Goal: Information Seeking & Learning: Learn about a topic

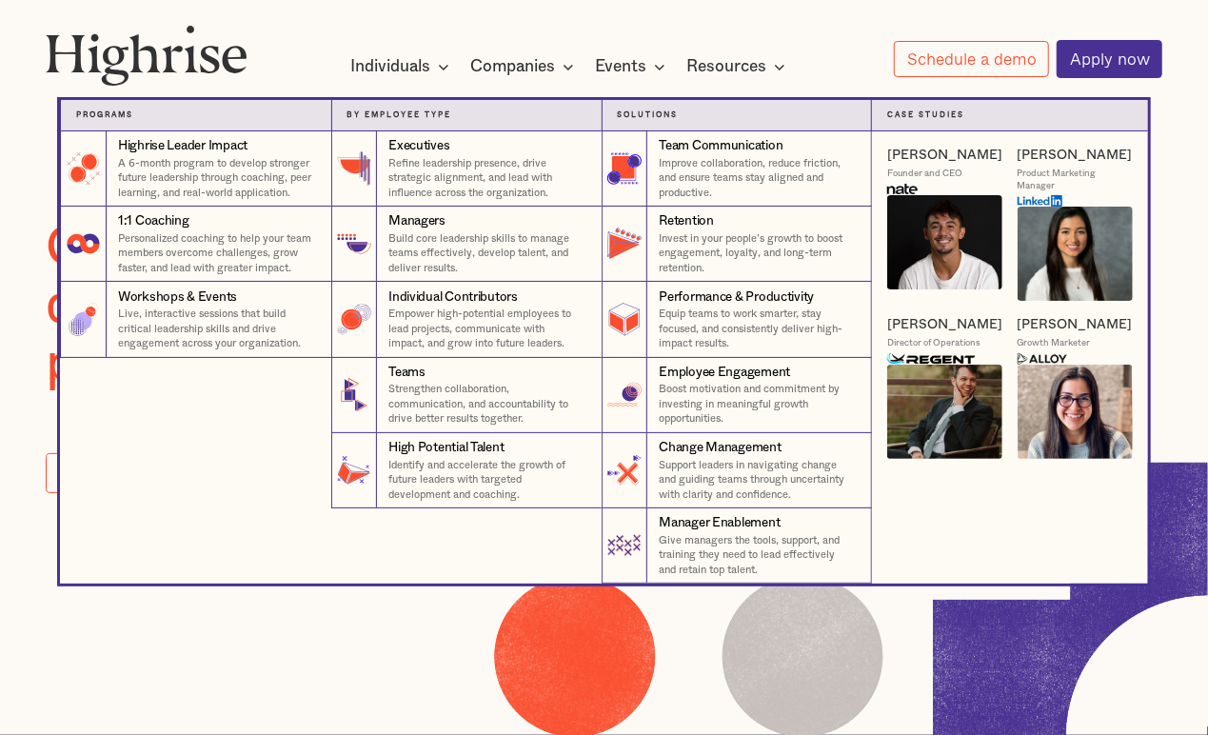
click at [497, 71] on nav "Programs 4 Highrise Leader Impact Program A 6-month program to develop stronger…" at bounding box center [603, 326] width 1142 height 514
click at [252, 173] on p "A 6-month program to develop stronger future leadership through coaching, peer …" at bounding box center [217, 178] width 198 height 45
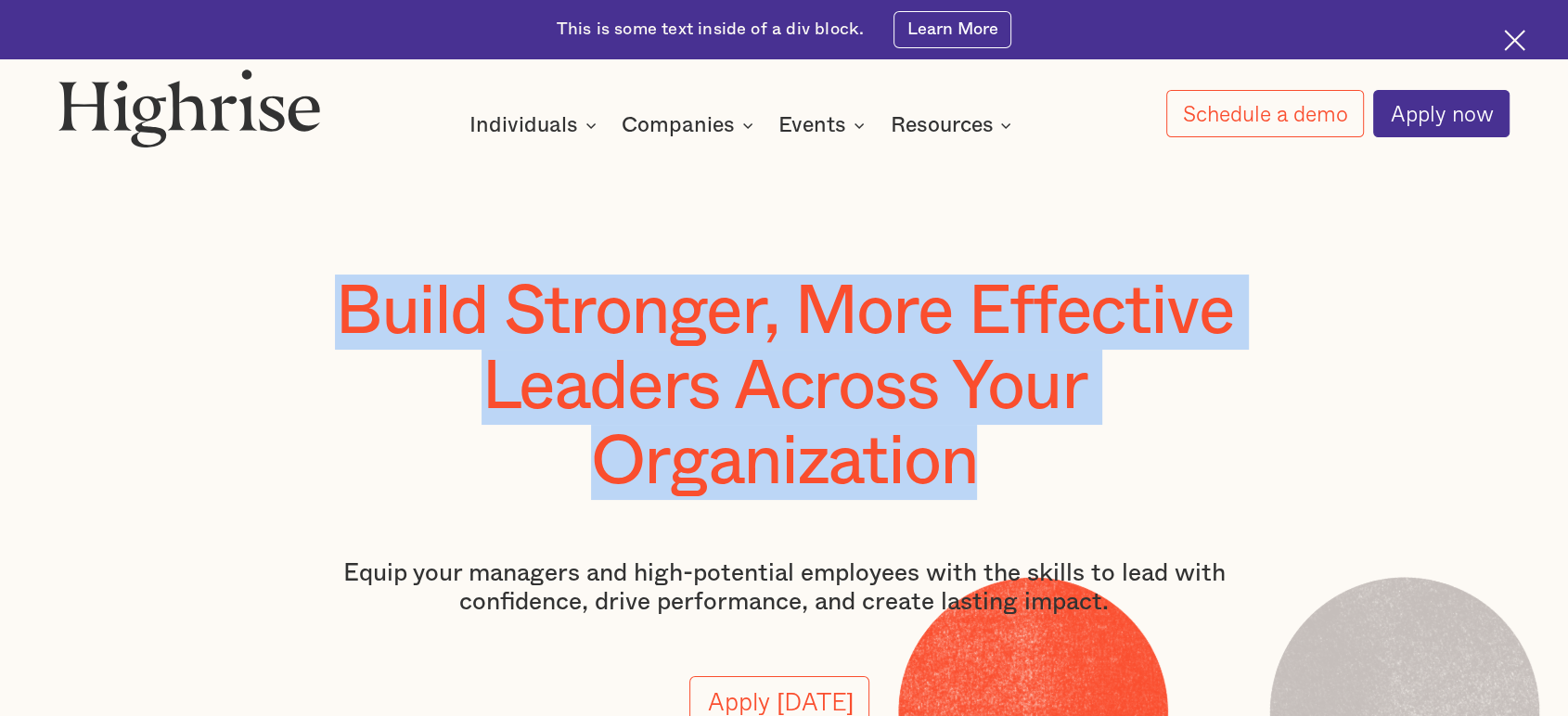
drag, startPoint x: 341, startPoint y: 307, endPoint x: 1036, endPoint y: 506, distance: 722.9
click at [1036, 506] on div "Build Stronger, More Effective Leaders Across Your Organization Equip your mana…" at bounding box center [784, 530] width 986 height 510
copy h1 "Build Stronger, More Effective Leaders Across Your Organization"
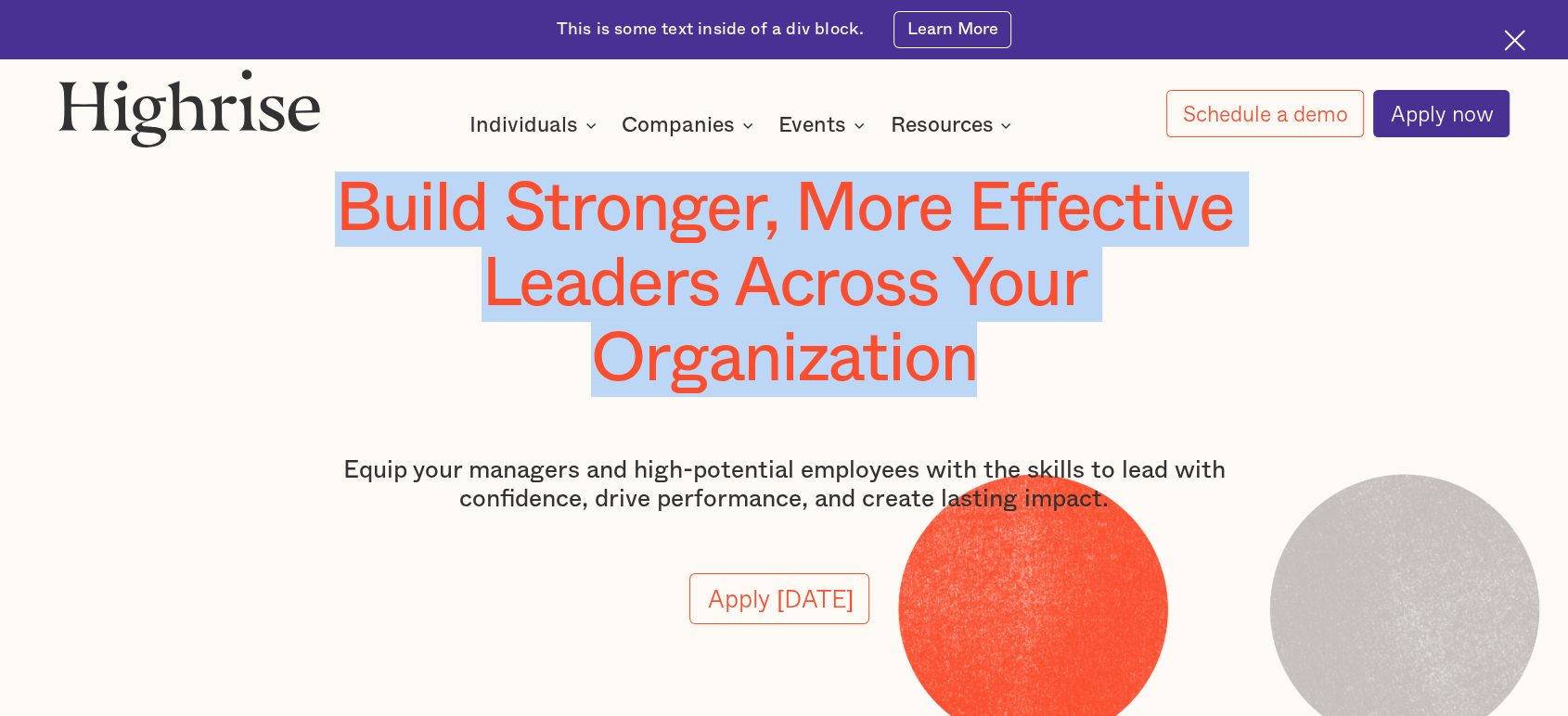
scroll to position [206, 0]
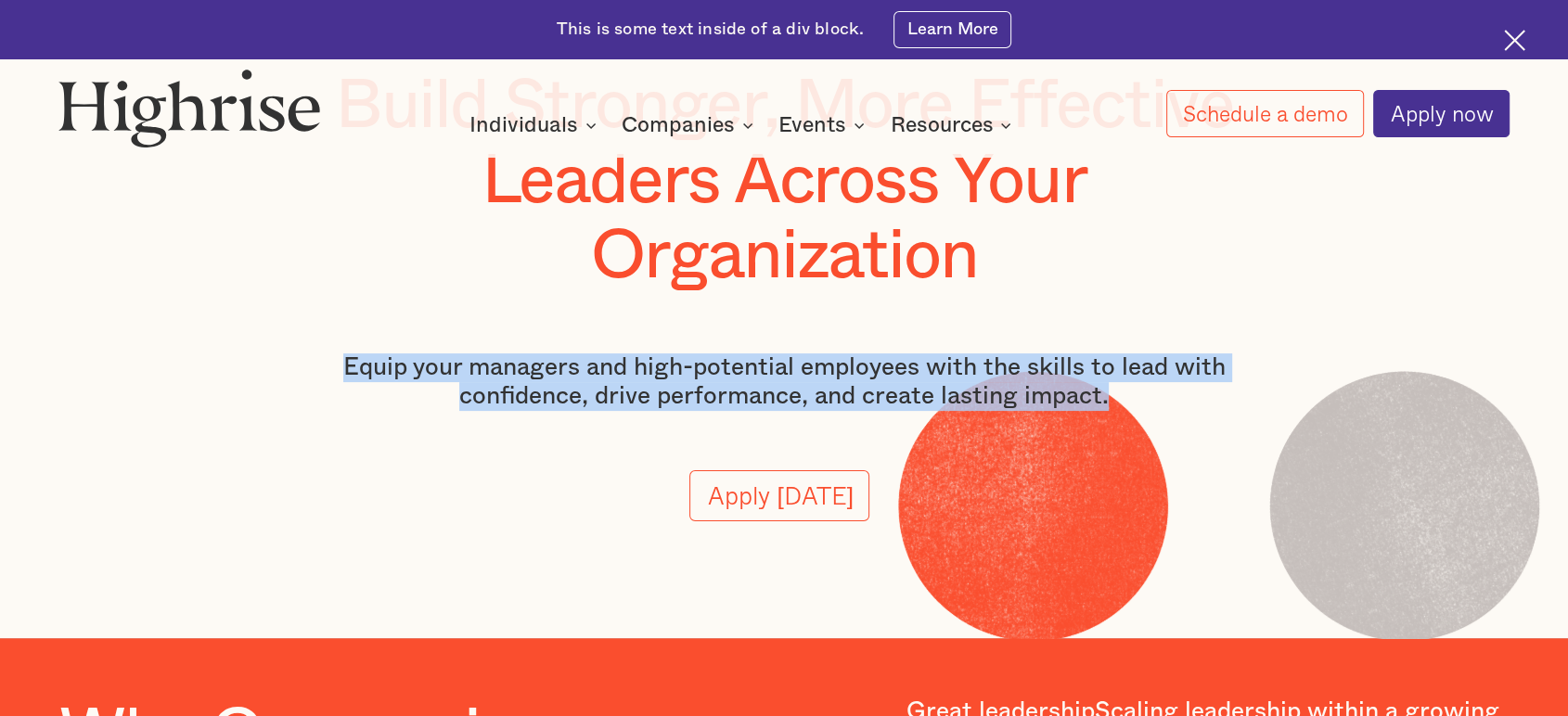
drag, startPoint x: 381, startPoint y: 368, endPoint x: 1131, endPoint y: 413, distance: 751.3
click at [1131, 411] on p "Equip your managers and high-potential employees with the skills to lead with c…" at bounding box center [784, 382] width 986 height 57
copy p "Equip your managers and high-potential employees with the skills to lead with c…"
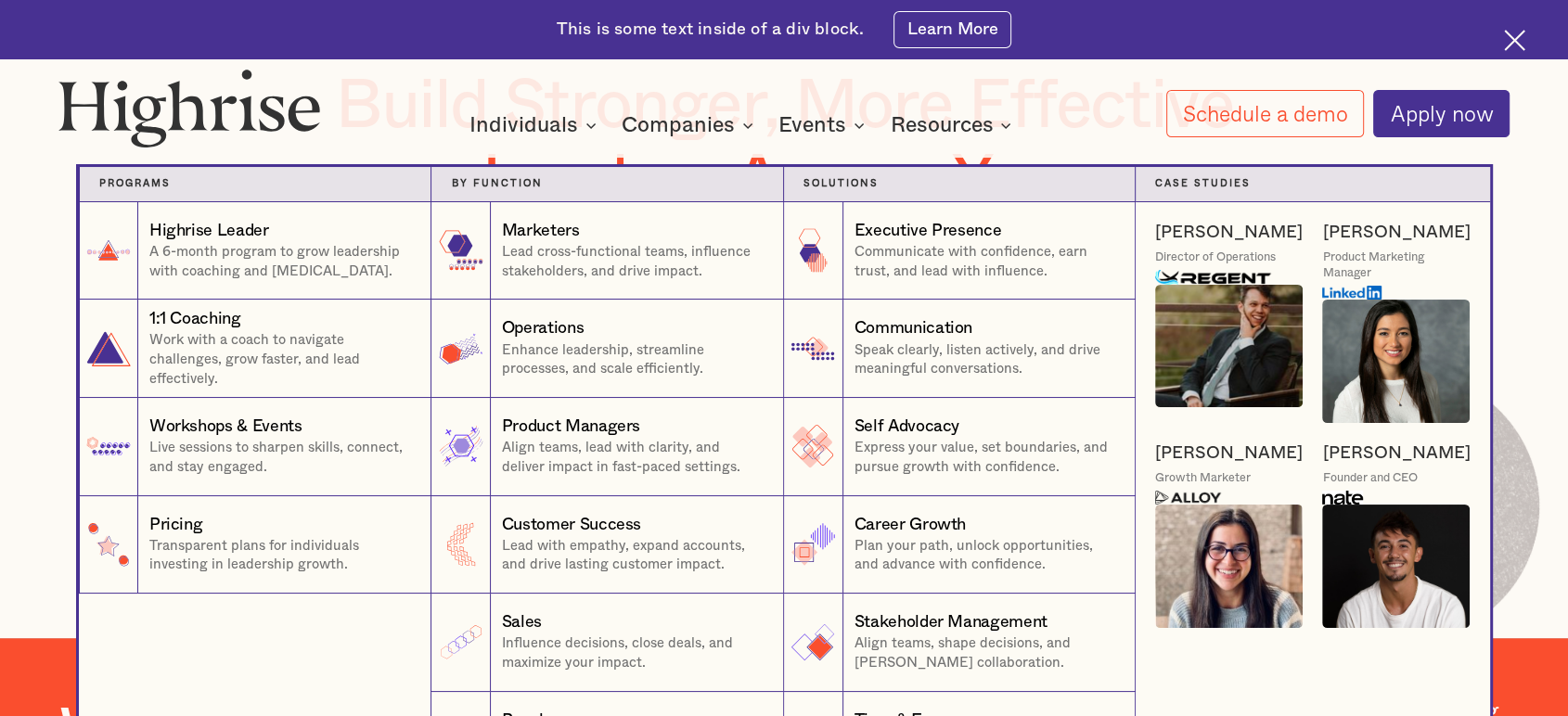
click at [428, 134] on nav "Programs 1 Highrise Leader A 6-month program to grow leadership with coaching a…" at bounding box center [784, 441] width 1113 height 630
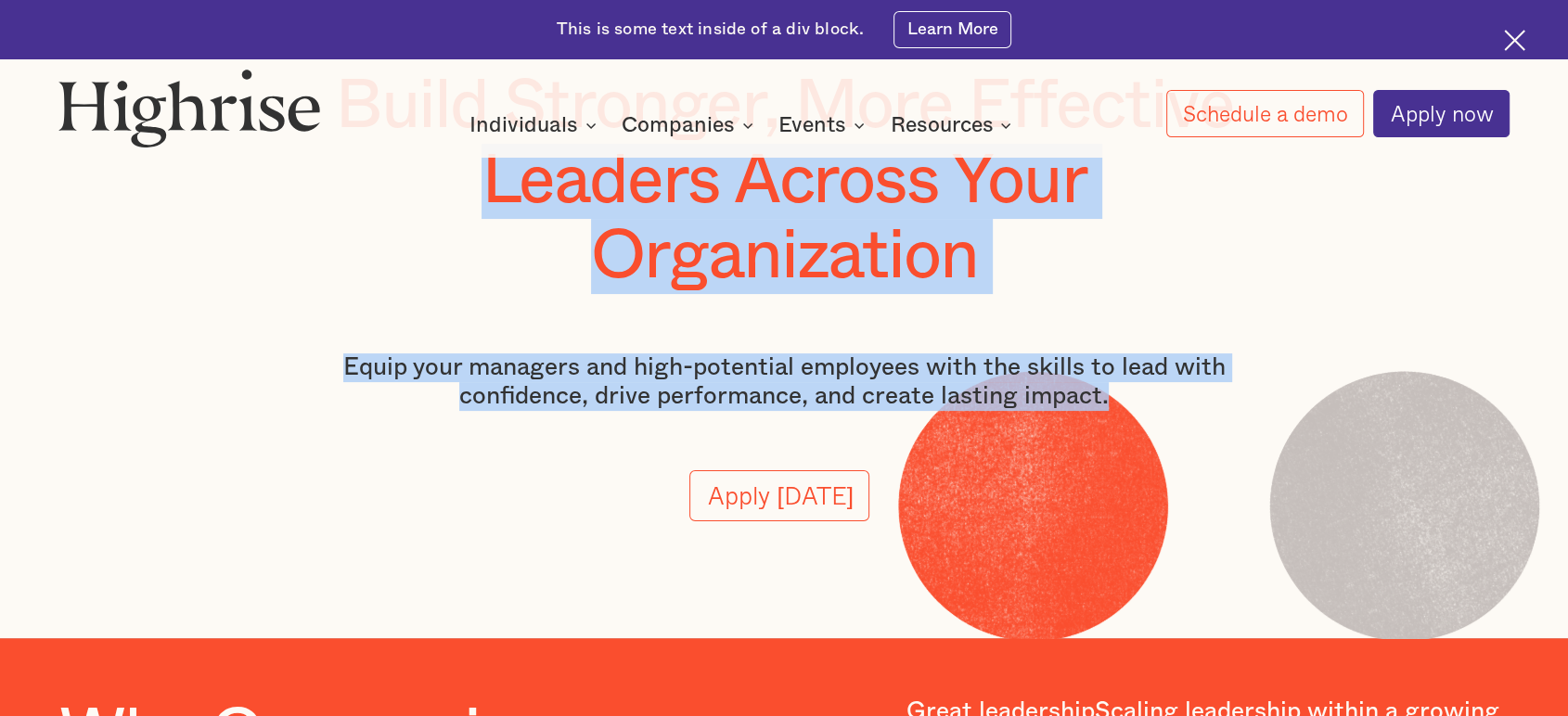
drag, startPoint x: 479, startPoint y: 180, endPoint x: 1172, endPoint y: 448, distance: 743.0
click at [1172, 448] on div "Build Stronger, More Effective Leaders Across Your Organization Equip your mana…" at bounding box center [784, 323] width 986 height 510
copy div "Leaders Across Your Organization Equip your managers and high-potential employe…"
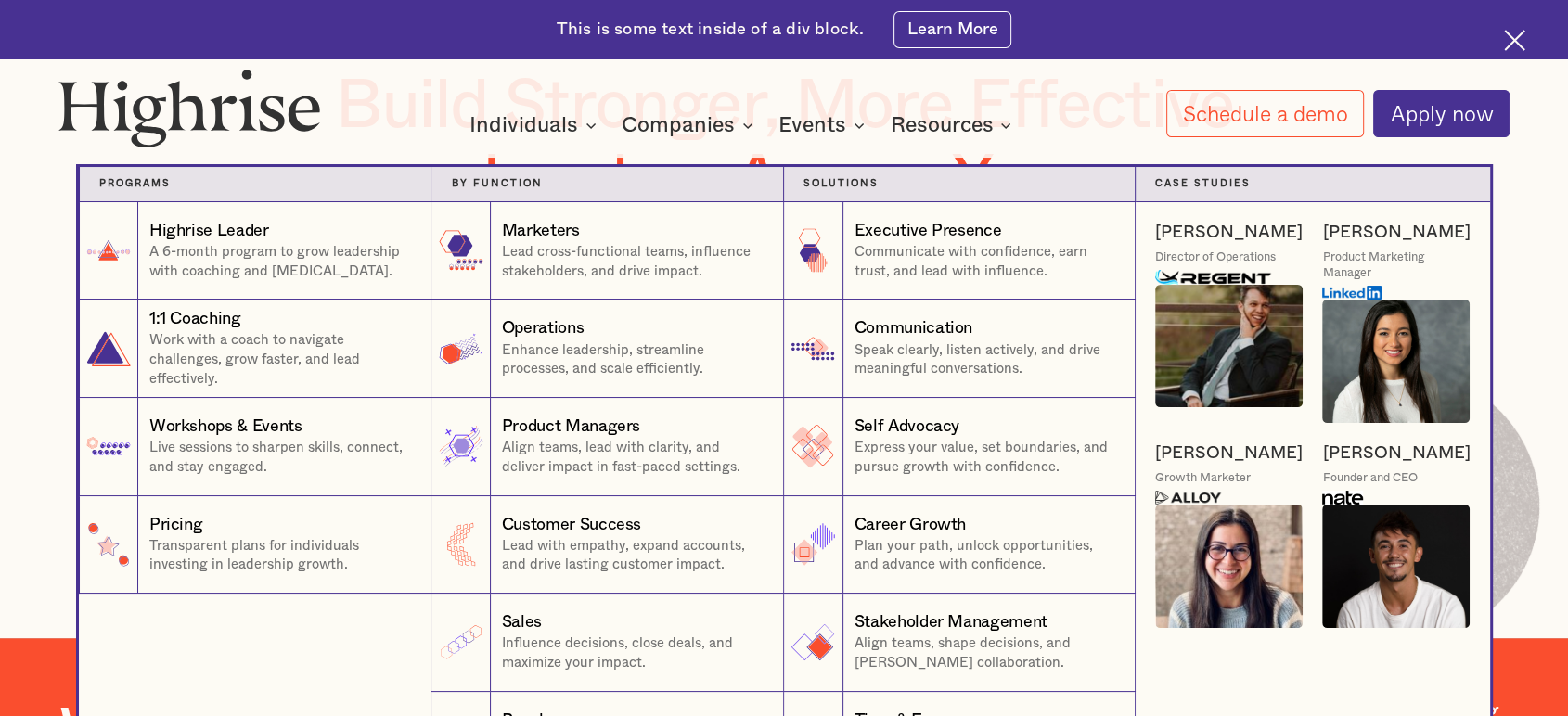
click at [423, 143] on nav "Programs 1 Highrise Leader A 6-month program to grow leadership with coaching a…" at bounding box center [784, 441] width 1113 height 630
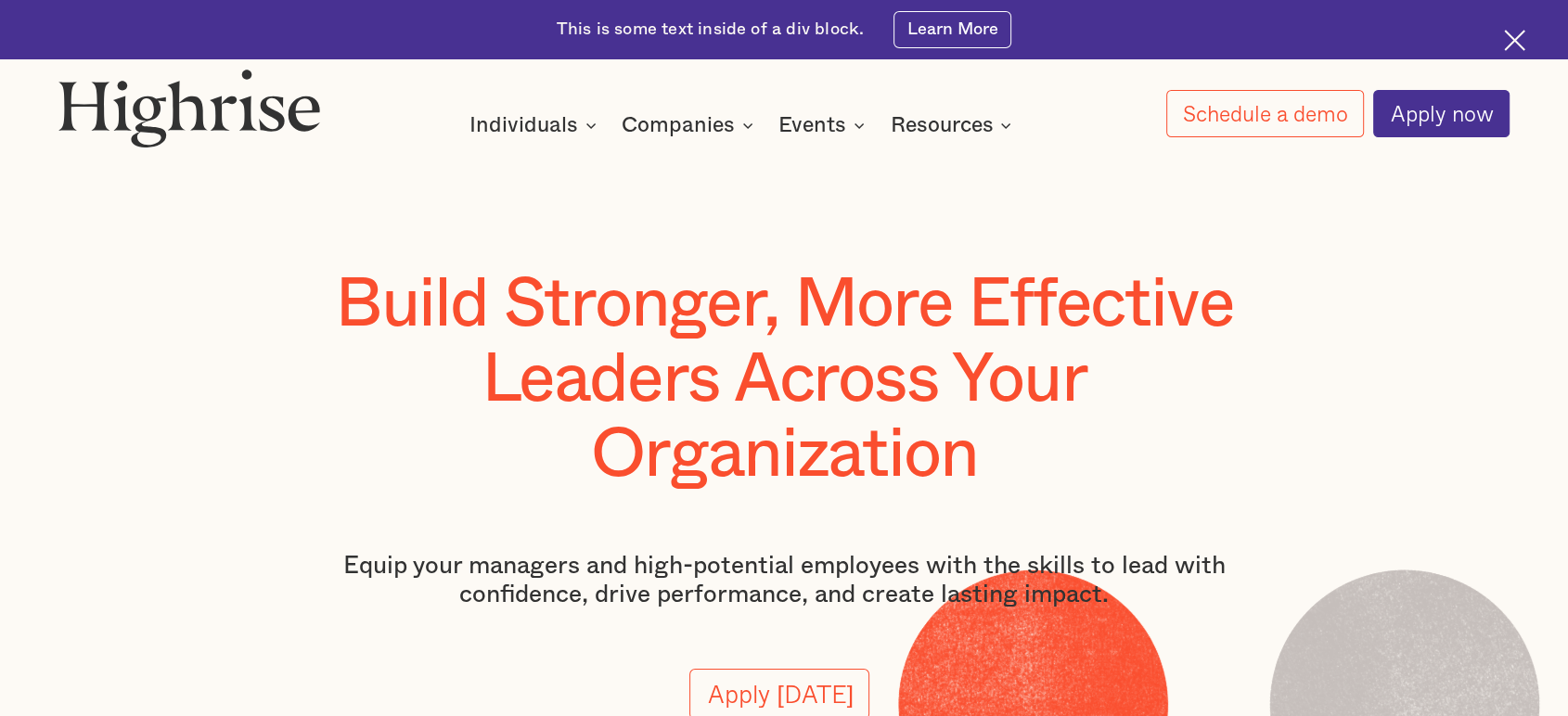
scroll to position [0, 0]
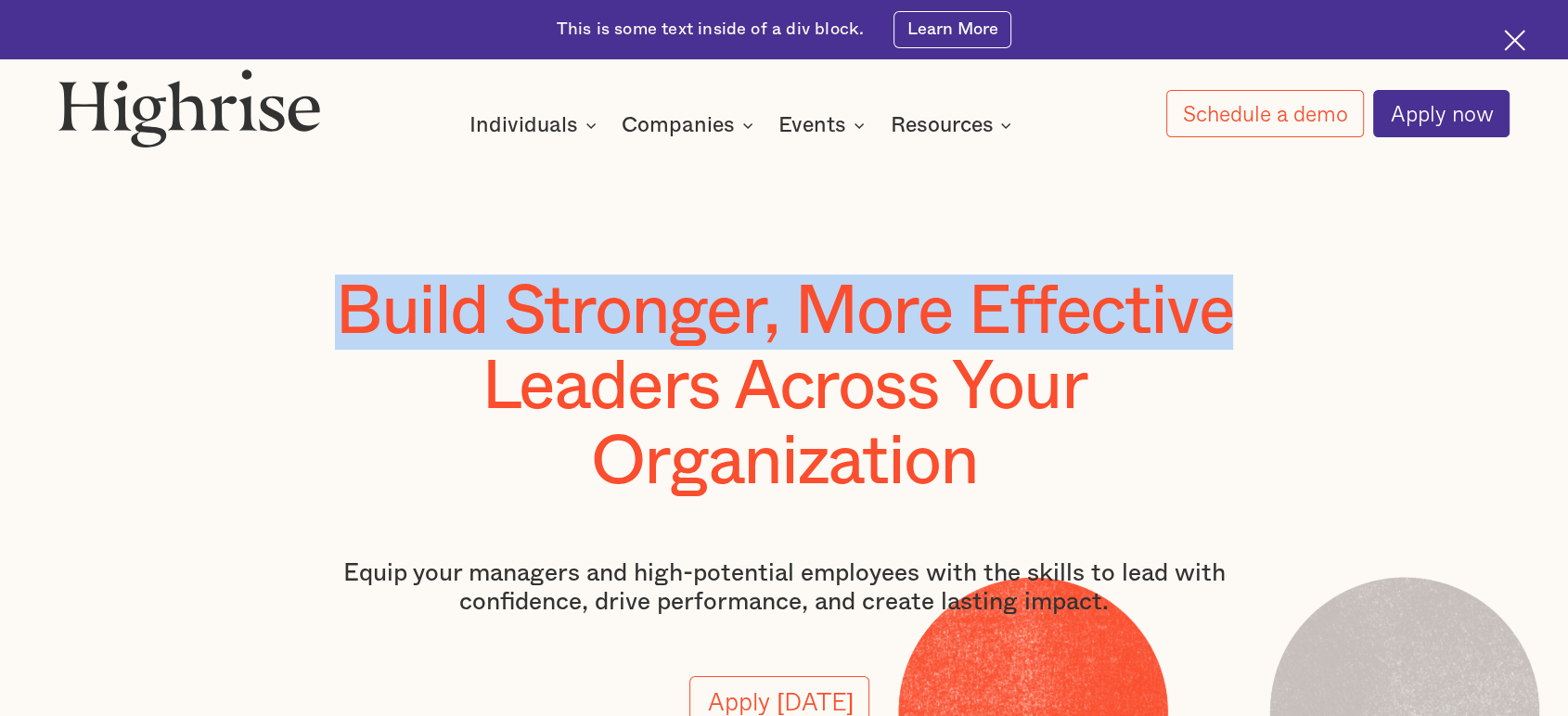
drag, startPoint x: 343, startPoint y: 302, endPoint x: 1224, endPoint y: 339, distance: 881.8
click at [1176, 339] on h1 "Build Stronger, More Effective Leaders Across Your Organization" at bounding box center [784, 388] width 986 height 226
copy h1 "Build Stronger, More Effective"
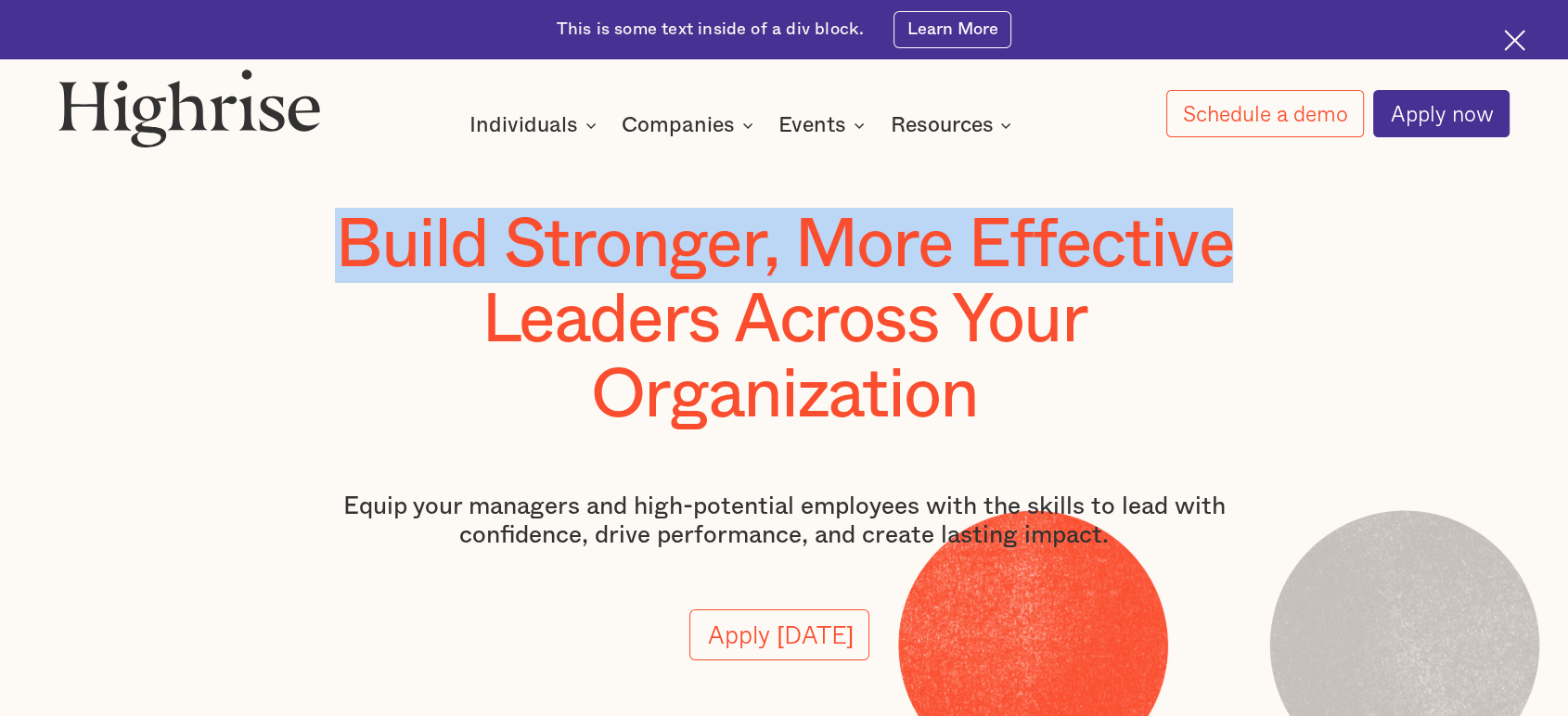
scroll to position [103, 0]
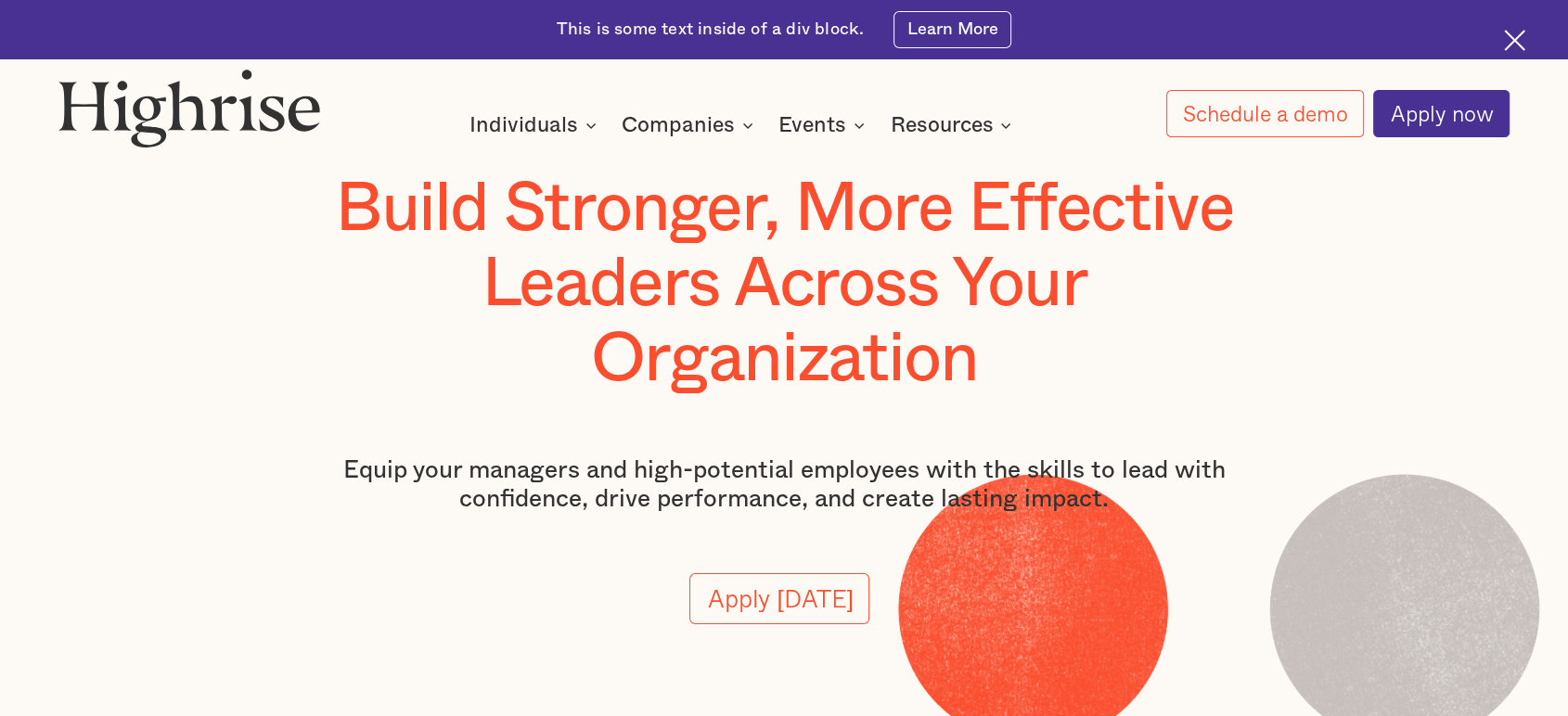
drag, startPoint x: 665, startPoint y: 324, endPoint x: 647, endPoint y: 326, distance: 18.1
click at [664, 324] on h1 "Build Stronger, More Effective Leaders Across Your Organization" at bounding box center [784, 284] width 986 height 226
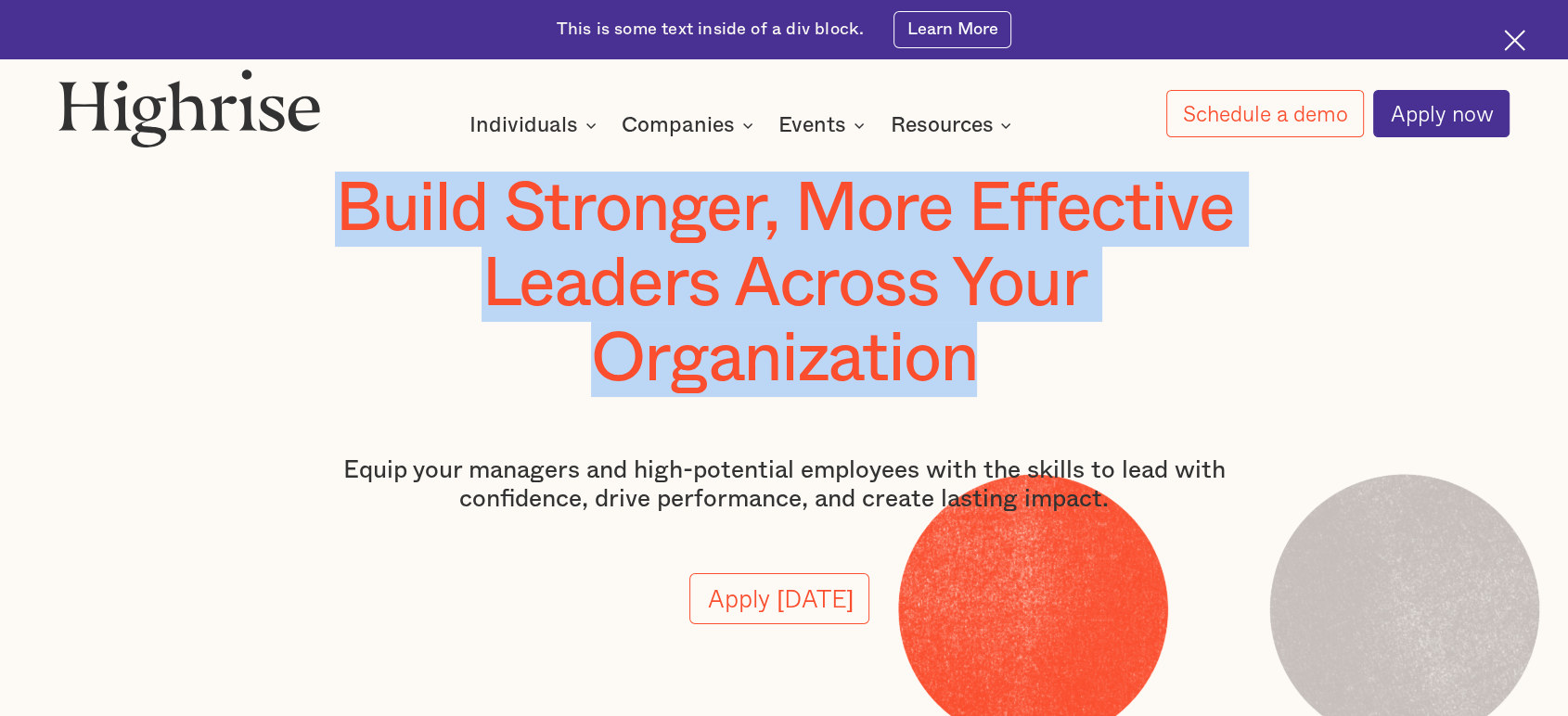
drag, startPoint x: 345, startPoint y: 208, endPoint x: 1020, endPoint y: 373, distance: 694.9
click at [1020, 373] on h1 "Build Stronger, More Effective Leaders Across Your Organization" at bounding box center [784, 284] width 986 height 226
copy h1 "Build Stronger, More Effective Leaders Across Your Organization"
